Goal: Task Accomplishment & Management: Use online tool/utility

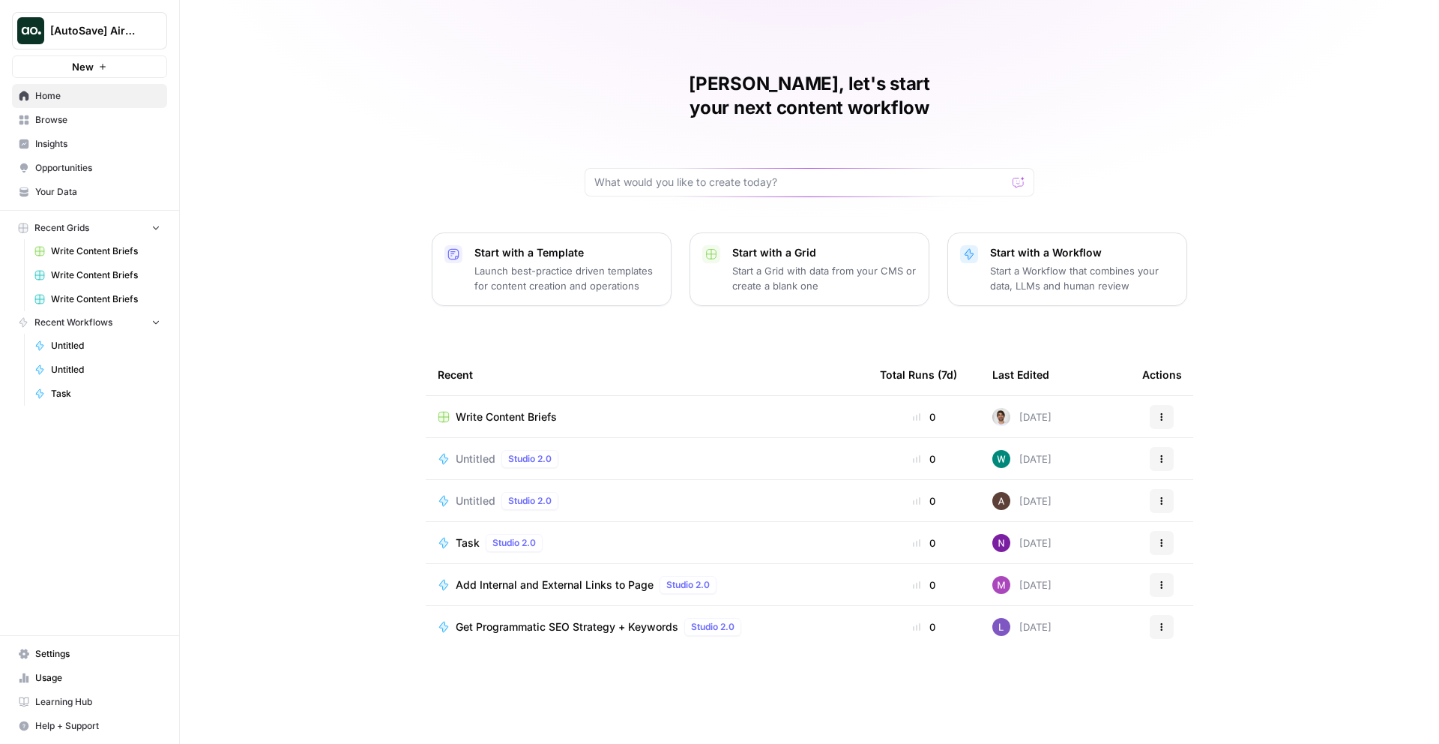
click at [126, 95] on span "Home" at bounding box center [97, 95] width 125 height 13
click at [88, 23] on span "[AutoSave] AirOps" at bounding box center [95, 30] width 91 height 15
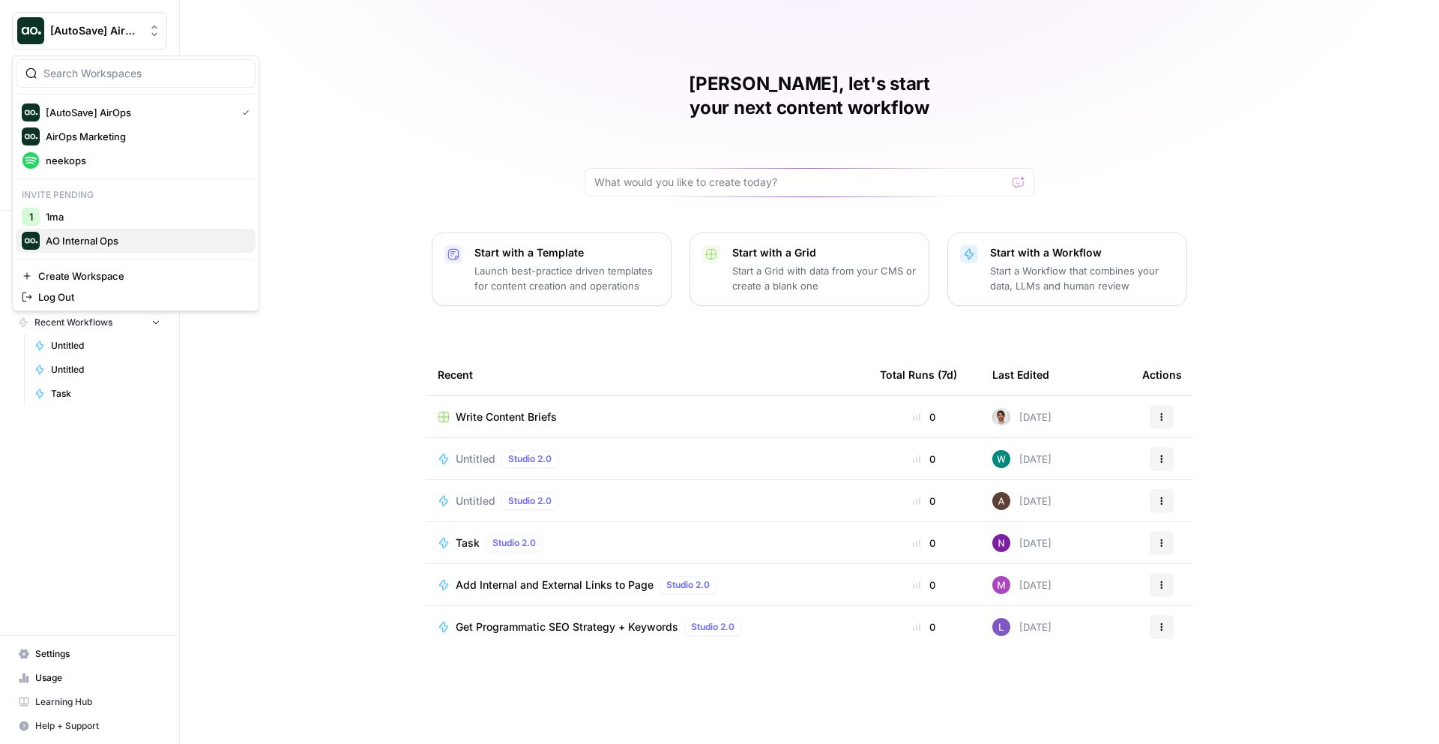
click at [104, 250] on button "AO Internal Ops" at bounding box center [136, 241] width 240 height 24
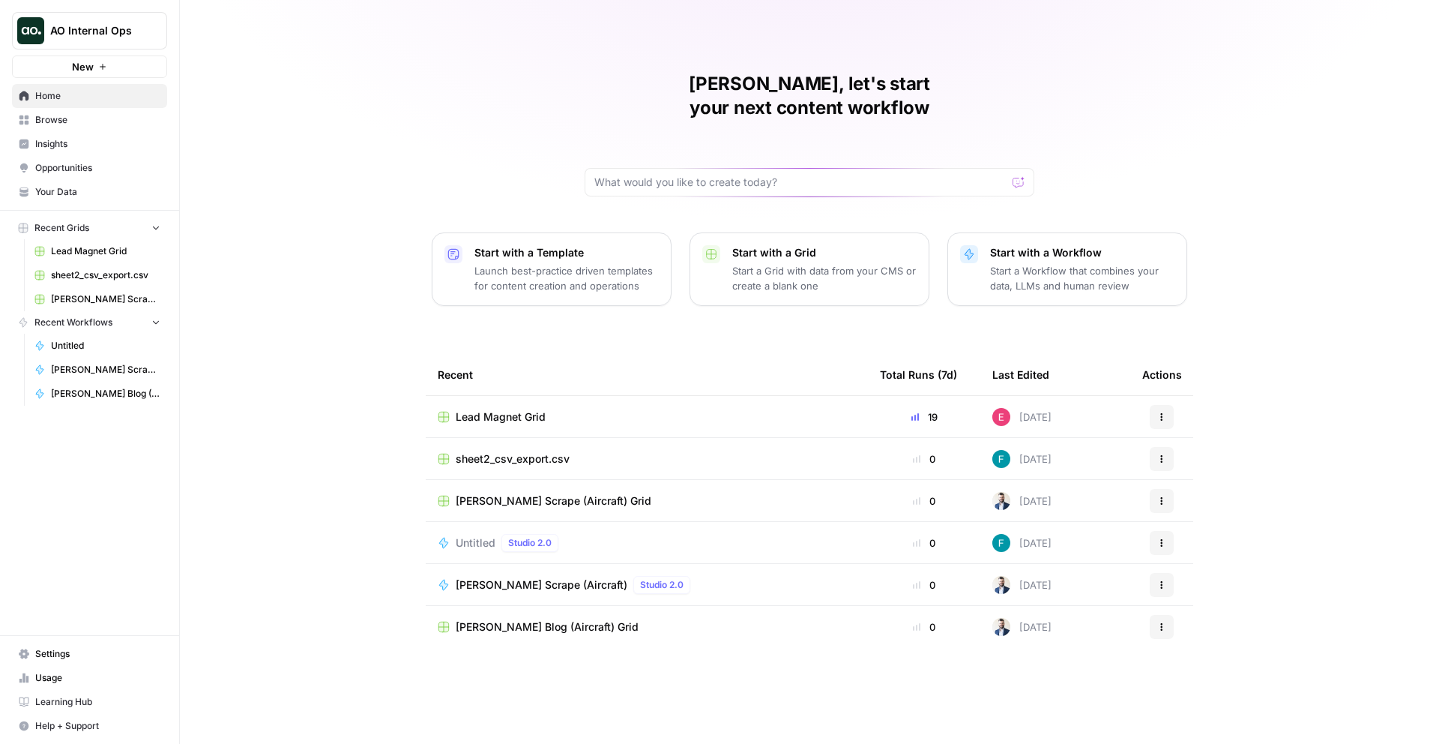
click at [94, 253] on span "Lead Magnet Grid" at bounding box center [105, 250] width 109 height 13
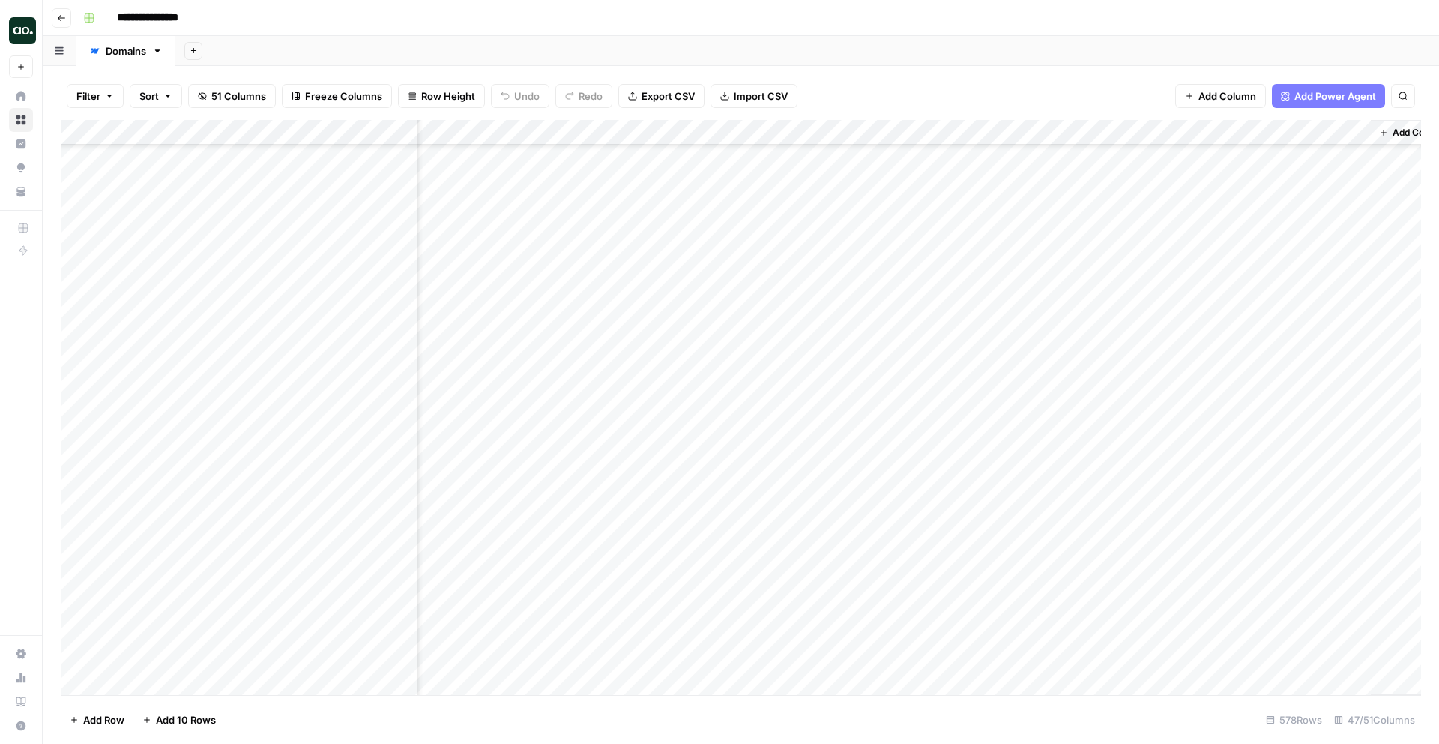
scroll to position [3564, 5520]
click at [339, 330] on div "Add Column" at bounding box center [741, 407] width 1360 height 575
click at [380, 329] on div "Add Column" at bounding box center [741, 407] width 1360 height 575
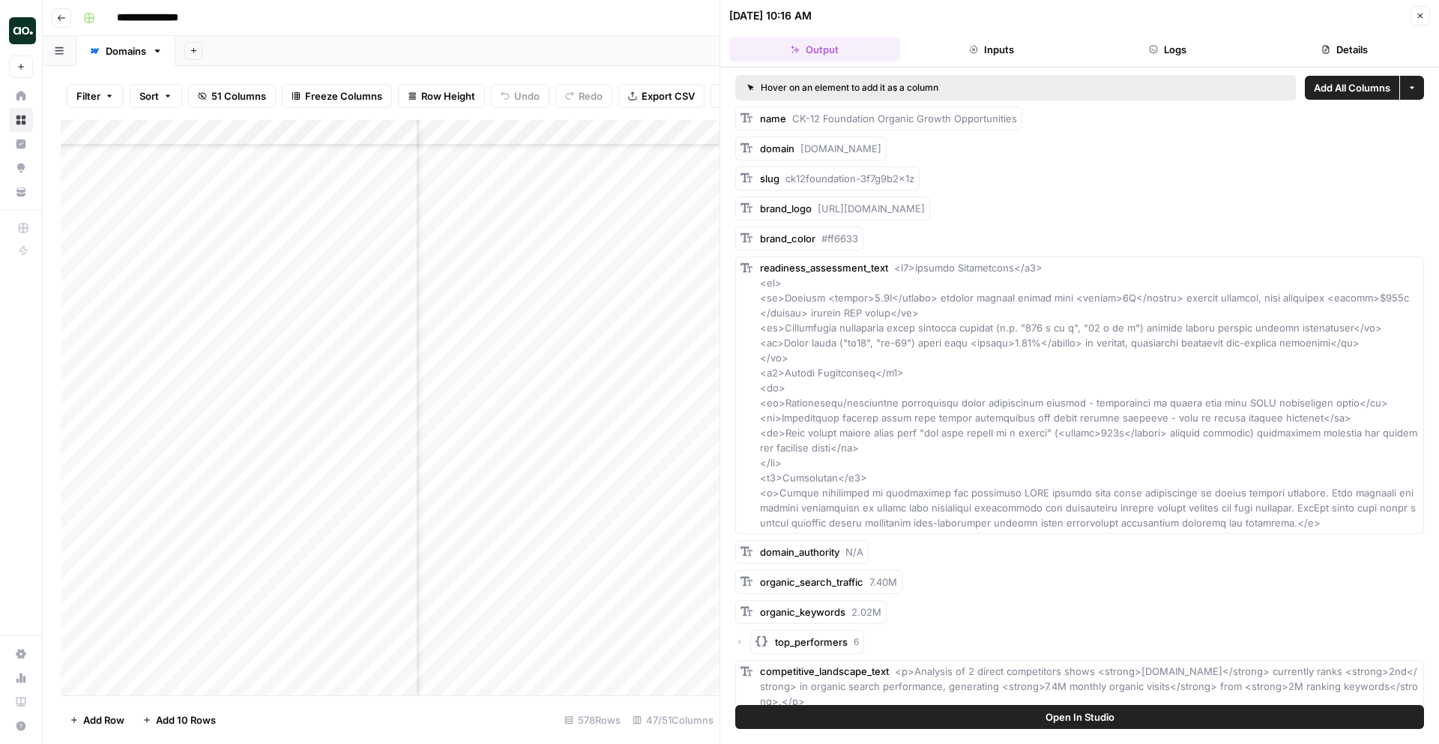
click at [971, 37] on header "11/18/24 at 10:16 AM Close Output Inputs Logs Details" at bounding box center [1079, 33] width 719 height 67
click at [976, 46] on icon "button" at bounding box center [973, 49] width 7 height 7
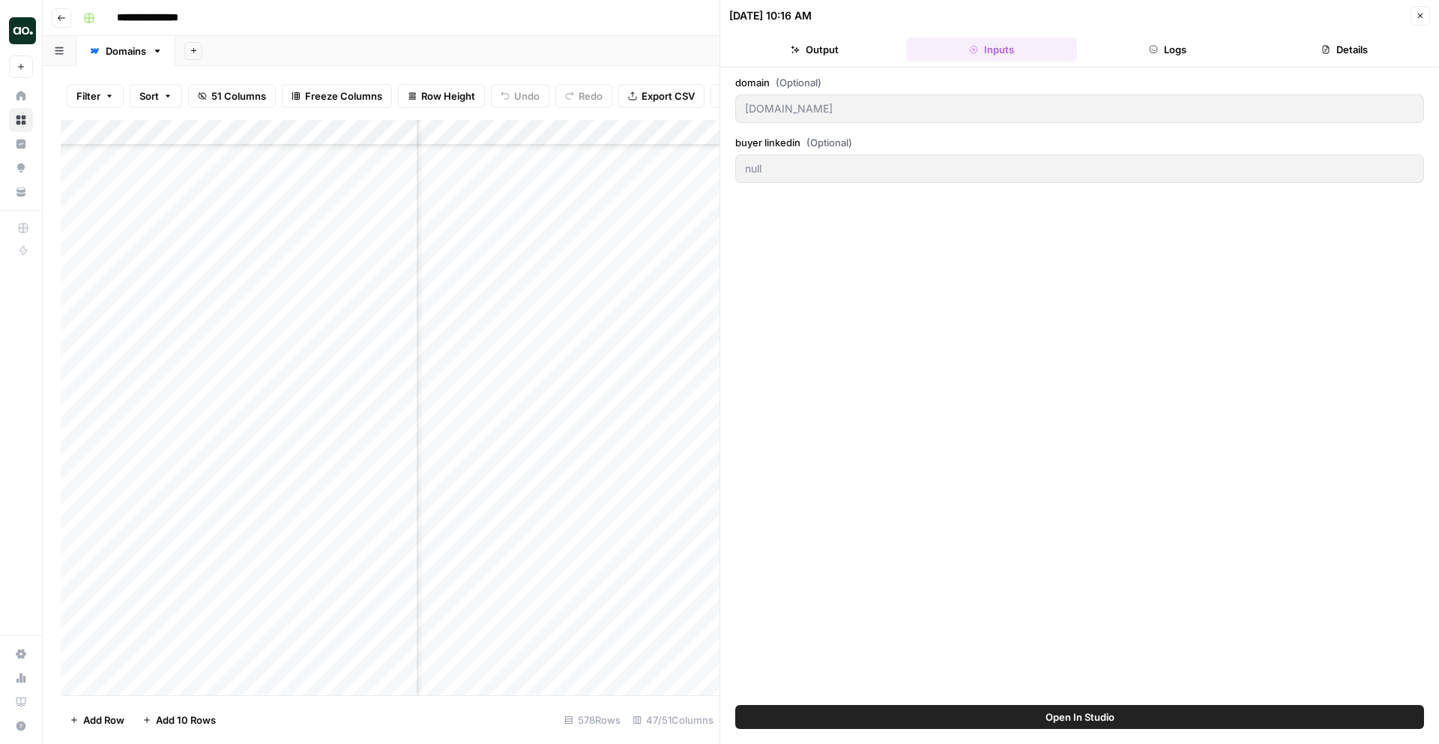
click at [1161, 52] on button "Logs" at bounding box center [1168, 49] width 171 height 24
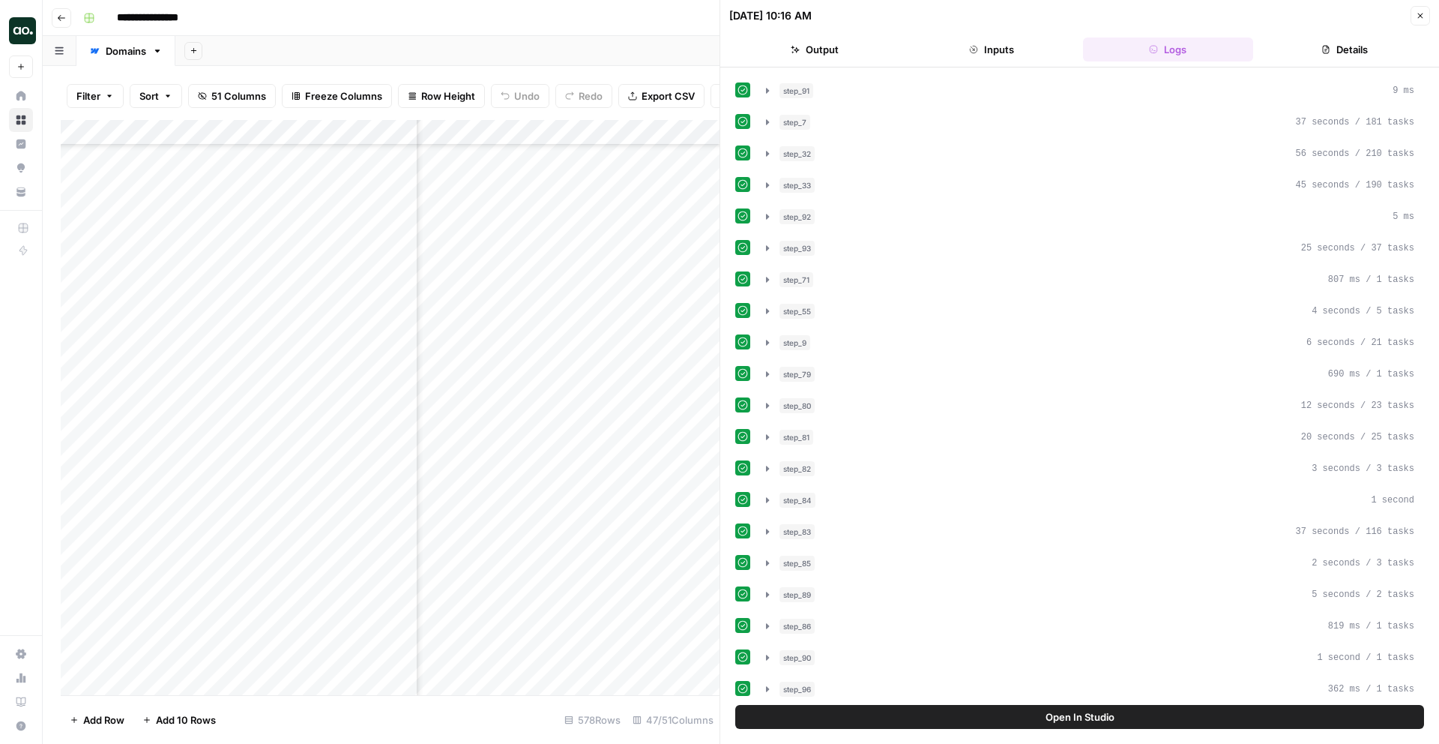
scroll to position [0, 0]
click at [1356, 41] on button "Details" at bounding box center [1344, 49] width 171 height 24
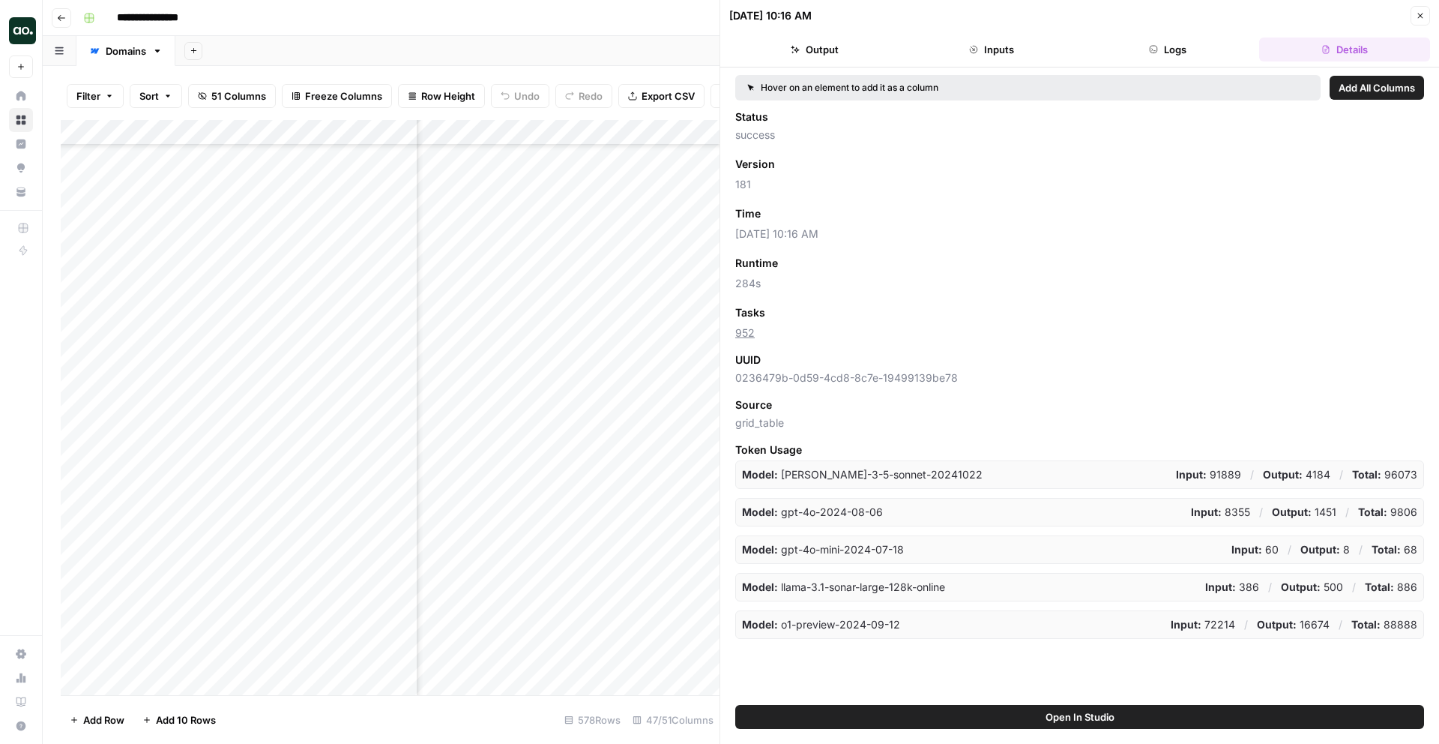
drag, startPoint x: 733, startPoint y: 235, endPoint x: 880, endPoint y: 235, distance: 146.9
click at [880, 235] on div "Hover on an element to add it as a column Add All Columns Status success Versio…" at bounding box center [1079, 385] width 719 height 637
click at [754, 236] on span "11/18/24 at 10:16 AM" at bounding box center [1079, 233] width 689 height 15
click at [1414, 14] on button "Close" at bounding box center [1420, 15] width 19 height 19
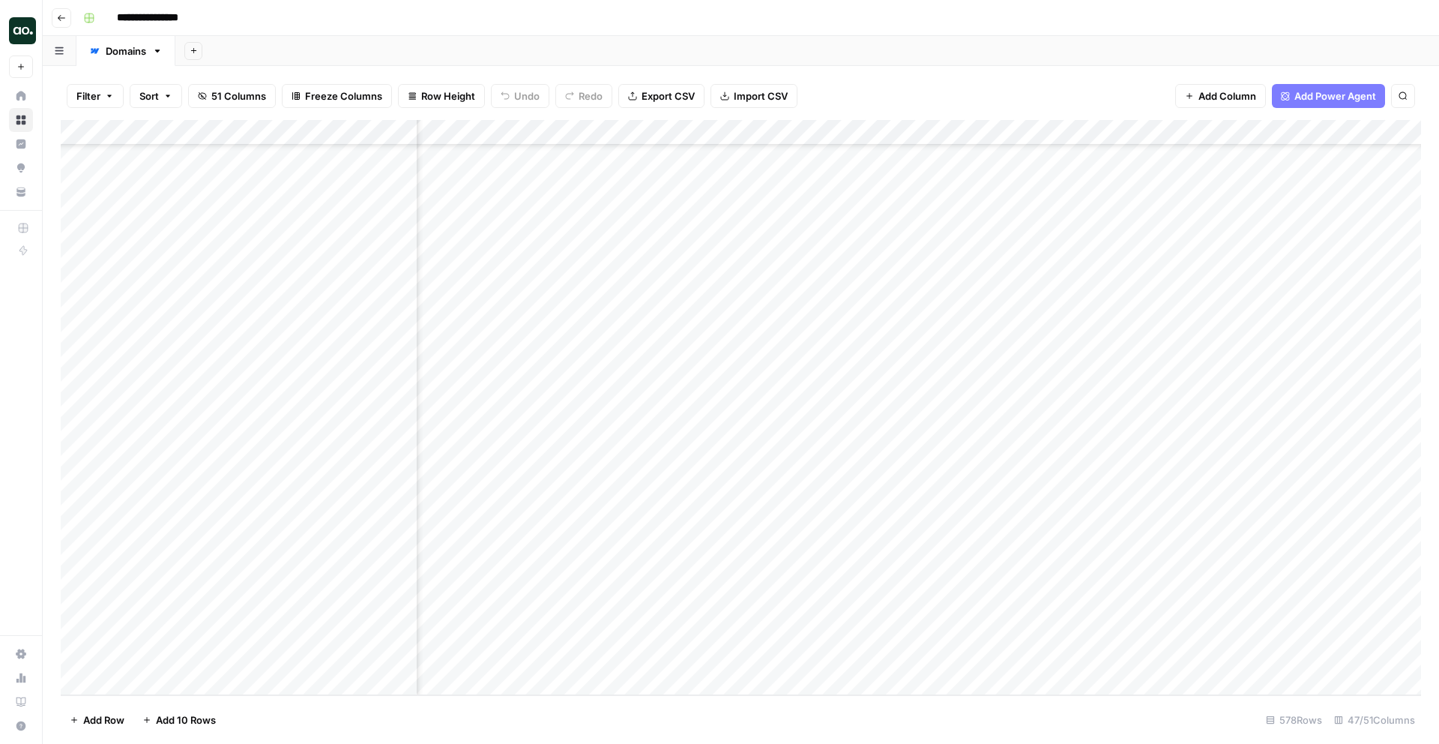
scroll to position [22002, 5520]
click at [1037, 645] on div "Add Column" at bounding box center [741, 407] width 1360 height 575
click at [1319, 645] on div "Add Column" at bounding box center [741, 407] width 1360 height 575
click at [1312, 660] on button "button" at bounding box center [1235, 650] width 205 height 40
click at [1296, 687] on div "Add Column" at bounding box center [741, 407] width 1360 height 575
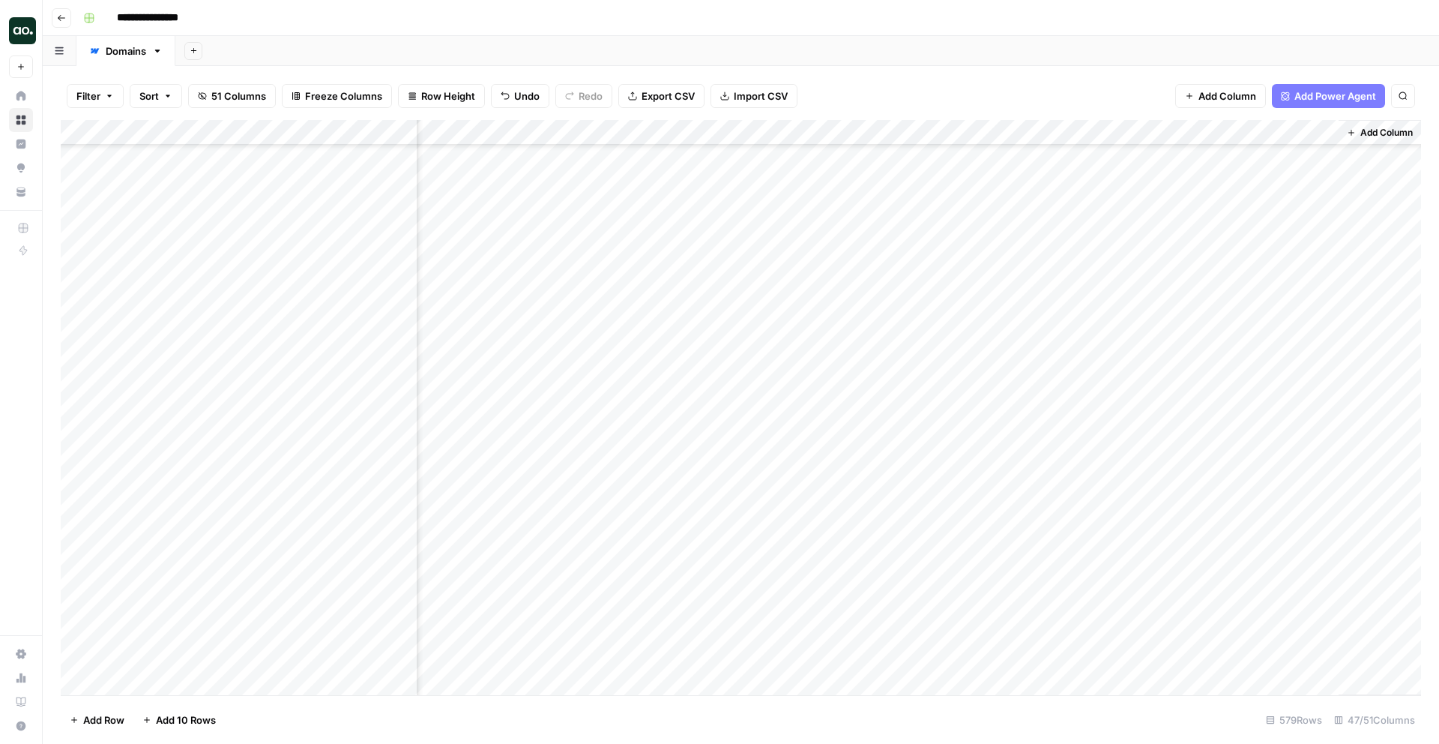
click at [1282, 651] on div "Add Column" at bounding box center [741, 407] width 1360 height 575
